Goal: Find specific page/section: Find specific page/section

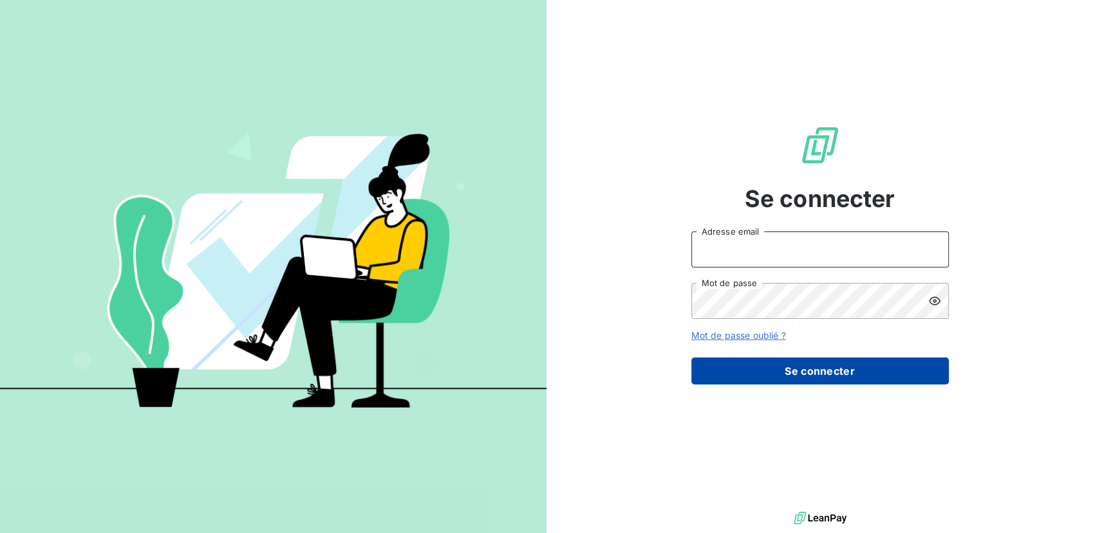
type input "[EMAIL_ADDRESS][DOMAIN_NAME]"
click at [355, 13] on button "Se connecter" at bounding box center [819, 371] width 257 height 27
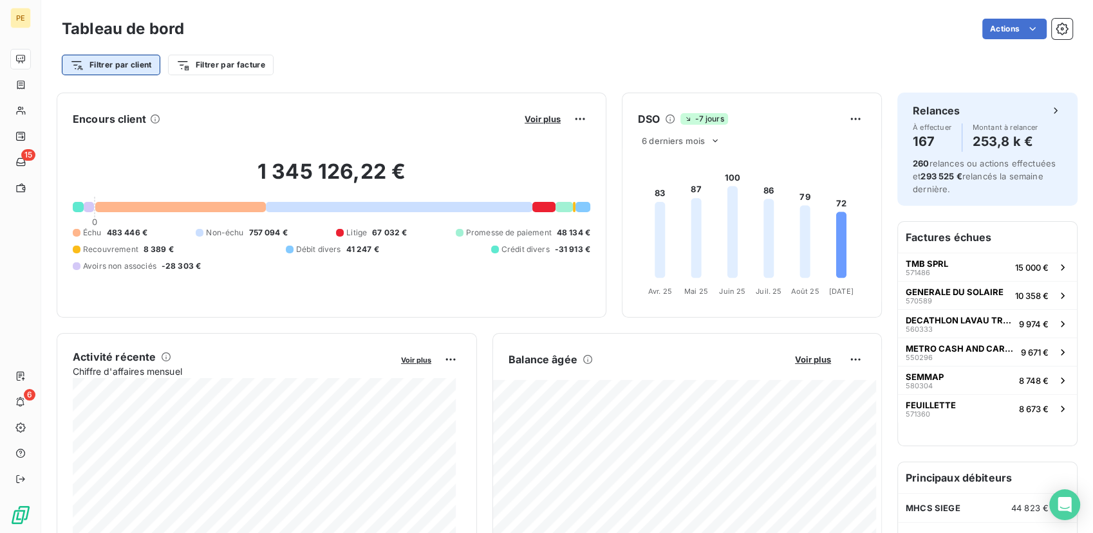
click at [110, 13] on html "PE 15 6 Tableau de bord Actions Filtrer par client Filtrer par facture Encours …" at bounding box center [546, 266] width 1093 height 533
drag, startPoint x: 89, startPoint y: 98, endPoint x: 82, endPoint y: 98, distance: 6.5
click at [82, 13] on input "brulaire" at bounding box center [156, 100] width 163 height 27
type input "Brulaire"
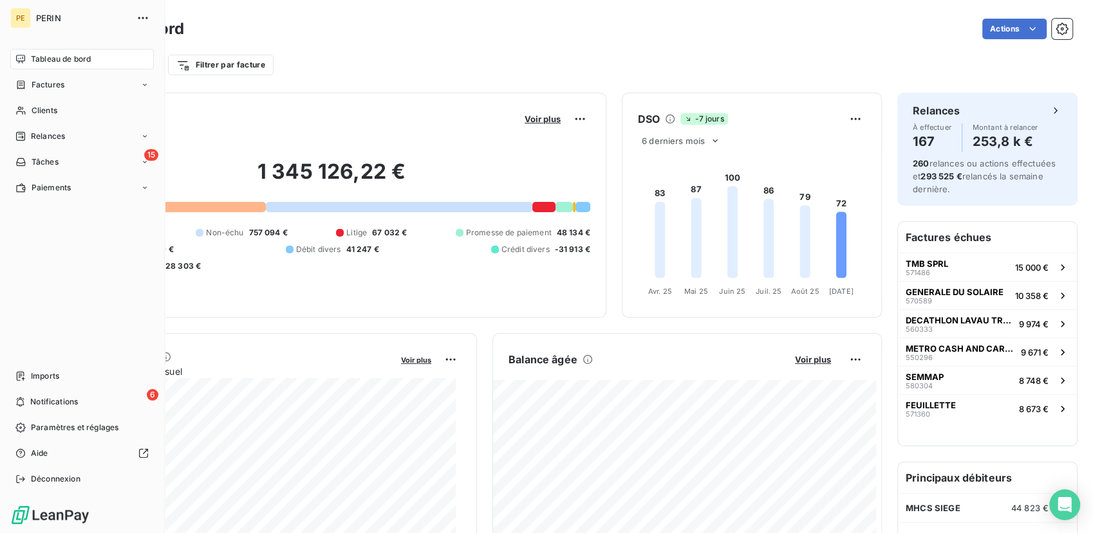
click at [21, 13] on html "PE PERIN Tableau de bord Factures Clients Relances 15 Tâches Paiements Imports …" at bounding box center [546, 266] width 1093 height 533
click at [51, 13] on span "Clients" at bounding box center [45, 111] width 26 height 12
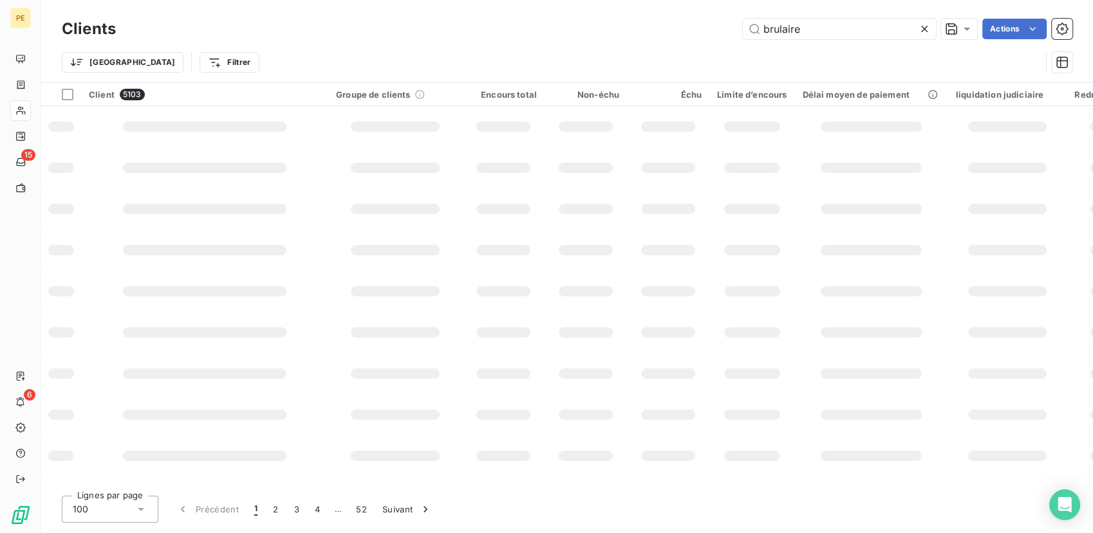
type input "brulaire"
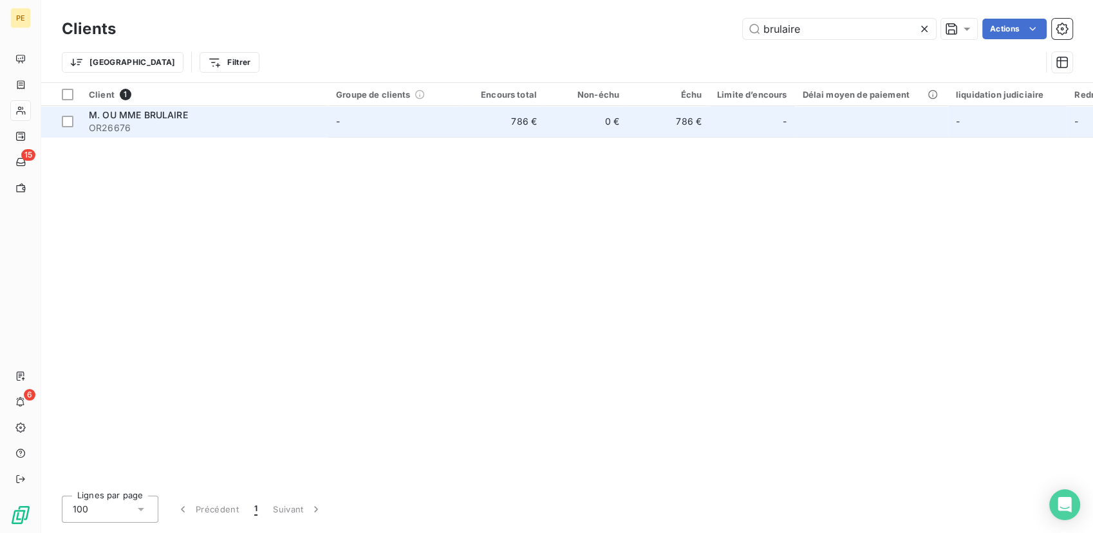
click at [218, 13] on div "M. OU MME BRULAIRE" at bounding box center [205, 115] width 232 height 13
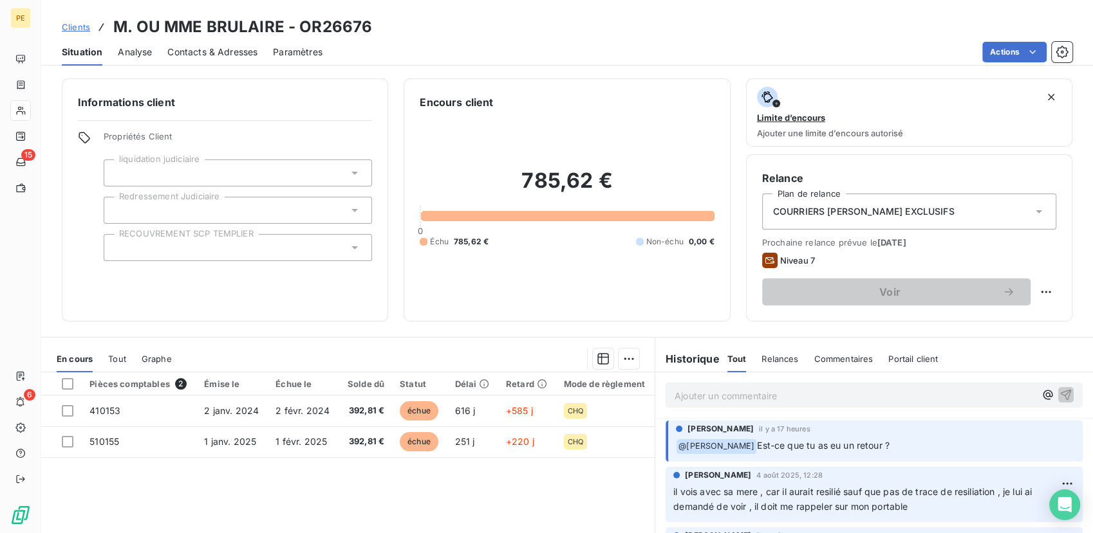
scroll to position [2, 0]
click at [355, 13] on span "il vois avec sa mere , car il aurait resilié sauf que pas de trace de resiliati…" at bounding box center [853, 498] width 361 height 26
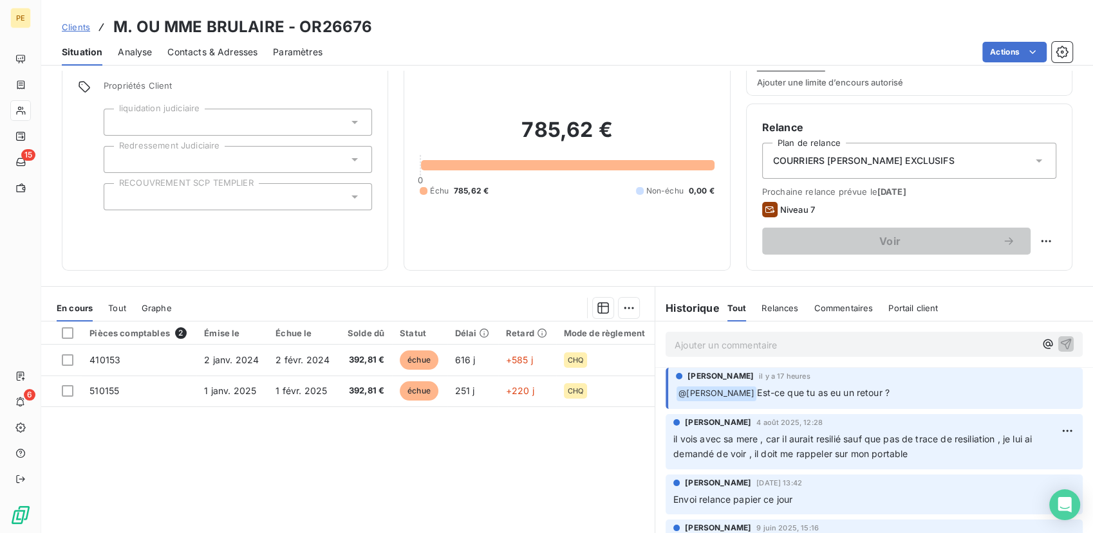
scroll to position [0, 0]
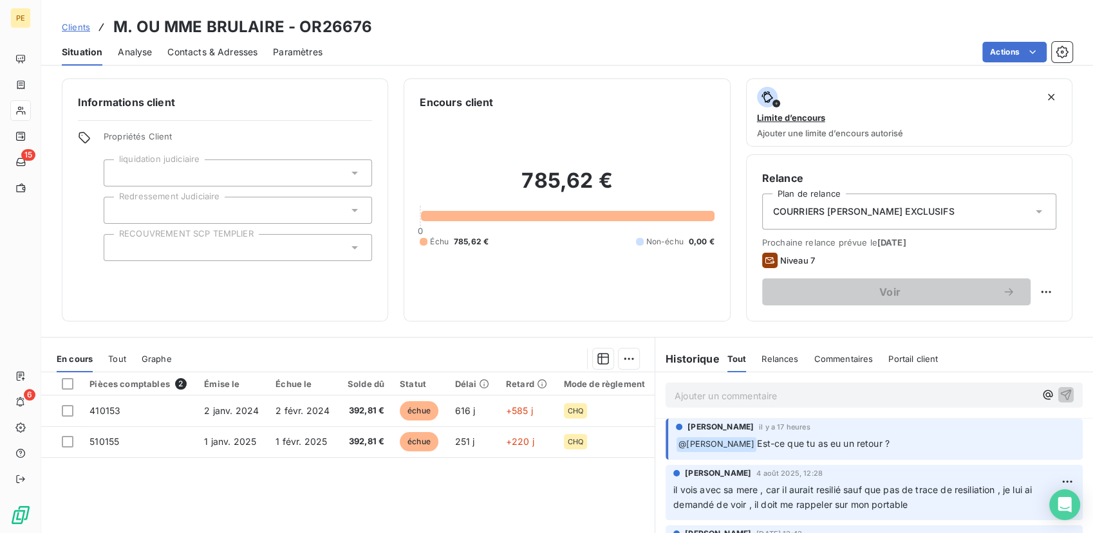
click at [235, 13] on span "Contacts & Adresses" at bounding box center [212, 52] width 90 height 13
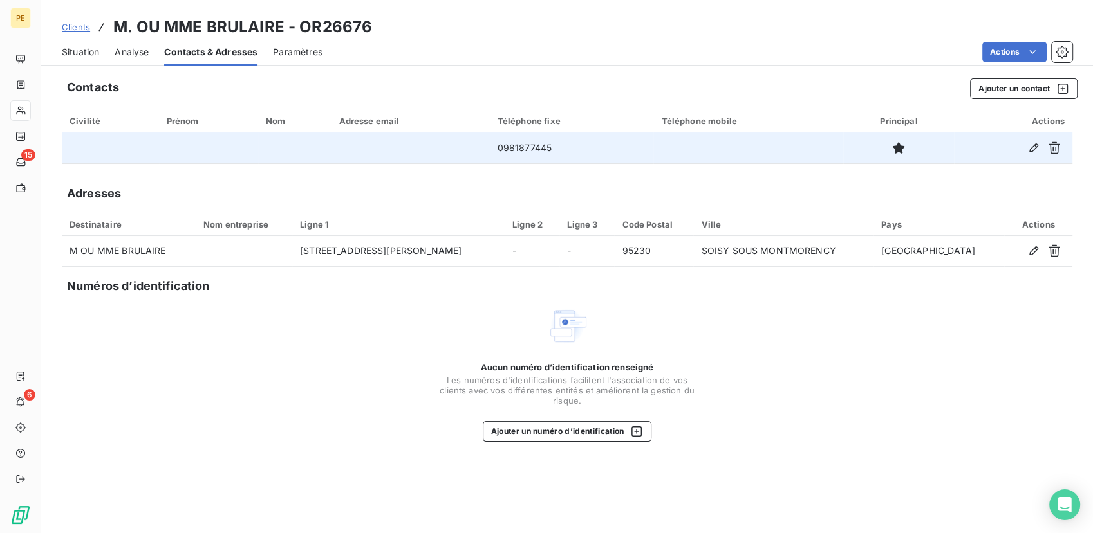
click at [355, 13] on td at bounding box center [410, 148] width 158 height 31
